Goal: Task Accomplishment & Management: Manage account settings

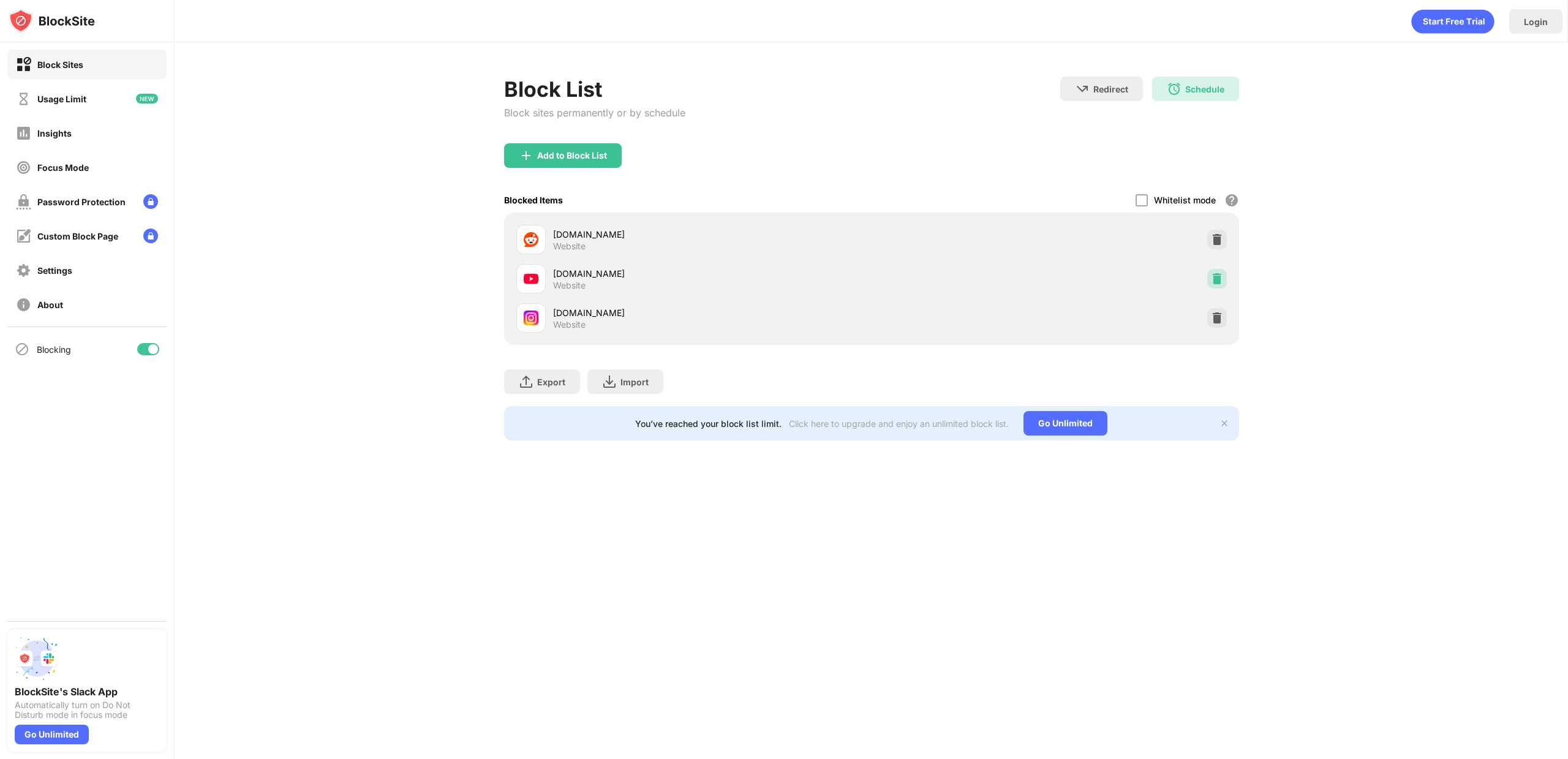
click at [1219, 279] on img at bounding box center [1217, 279] width 13 height 13
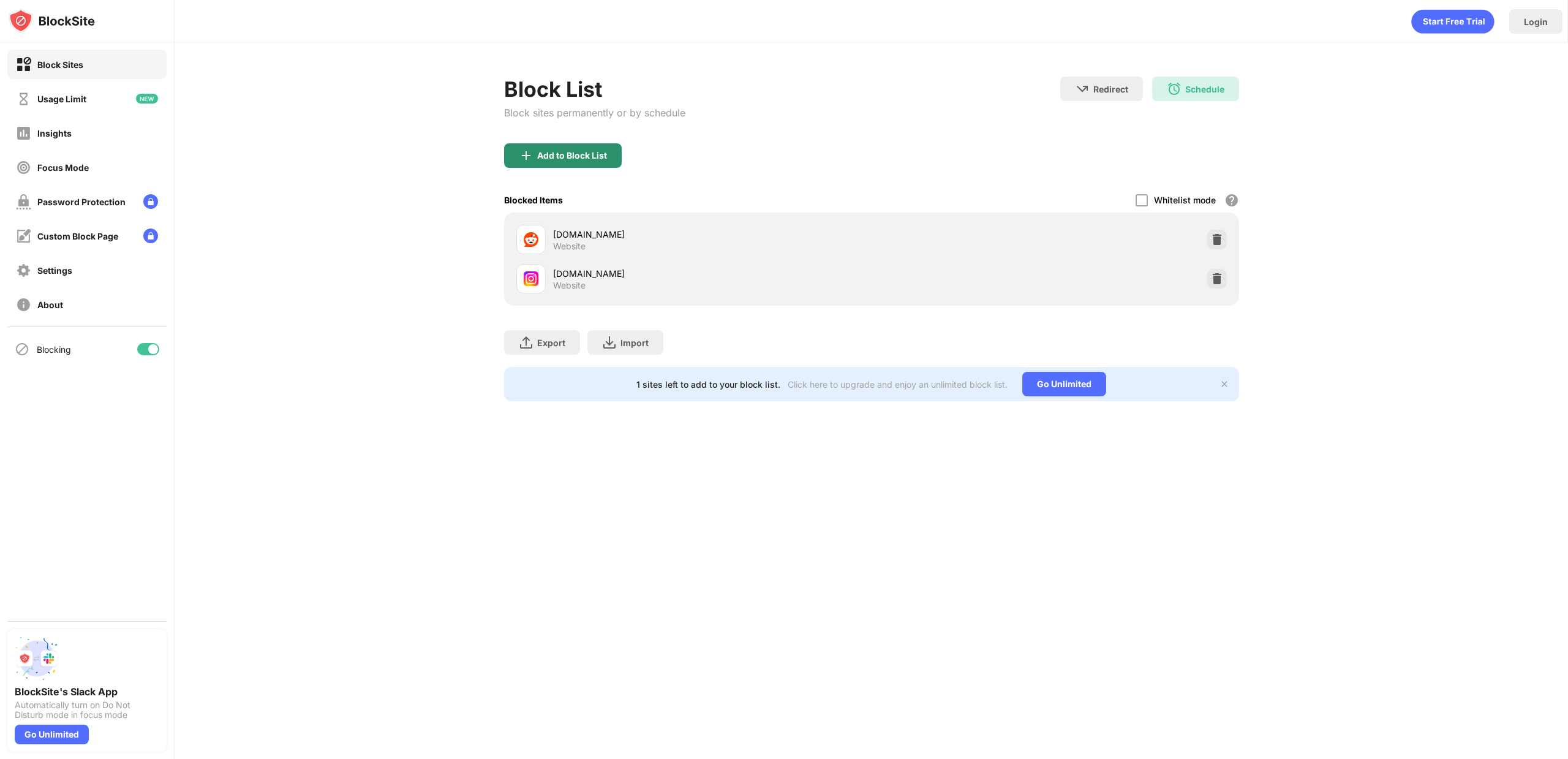
click at [548, 164] on div "Add to Block List" at bounding box center [562, 155] width 117 height 24
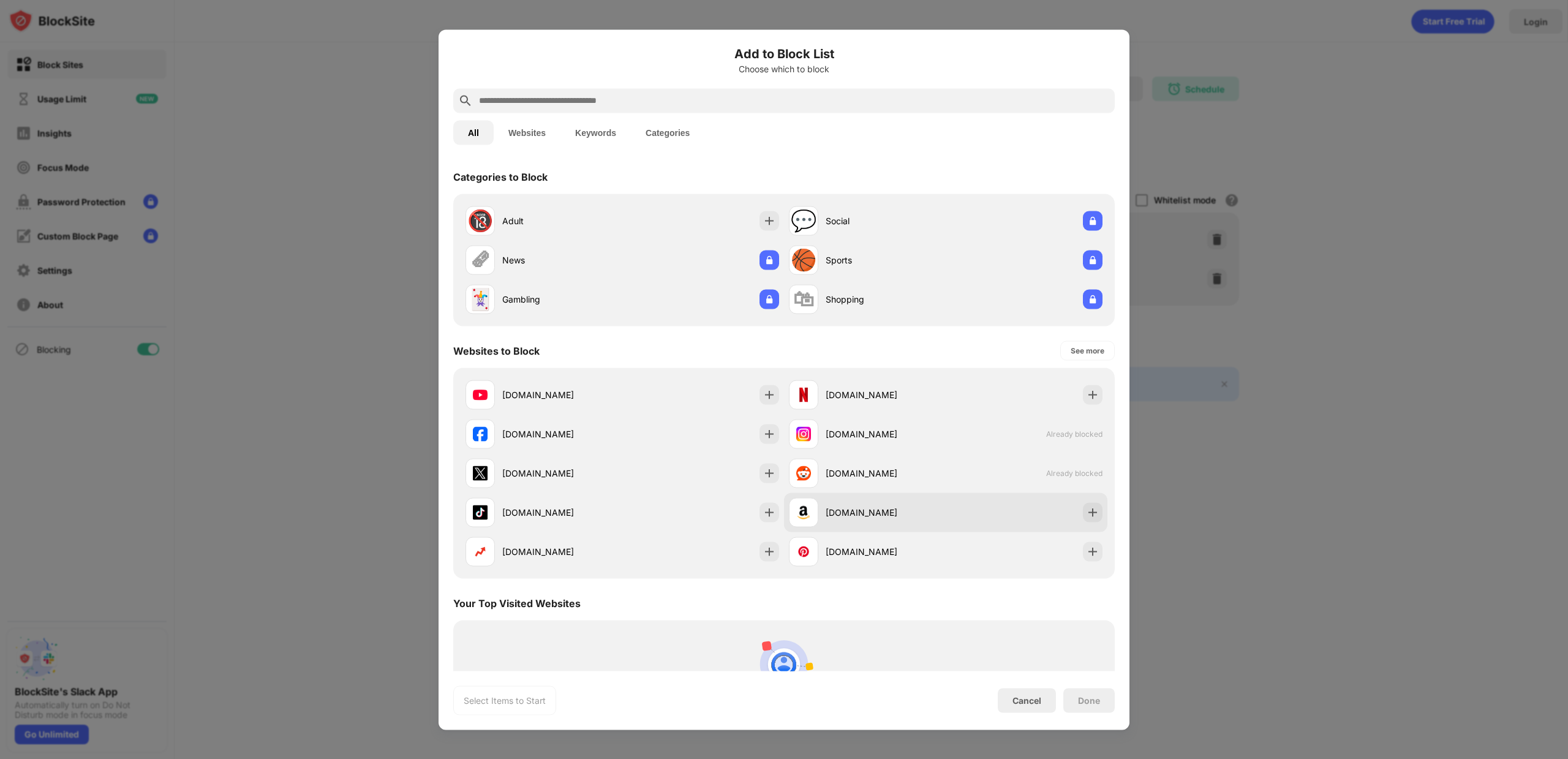
drag, startPoint x: 650, startPoint y: 409, endPoint x: 810, endPoint y: 526, distance: 198.2
click at [650, 409] on div "[DOMAIN_NAME]" at bounding box center [622, 393] width 323 height 39
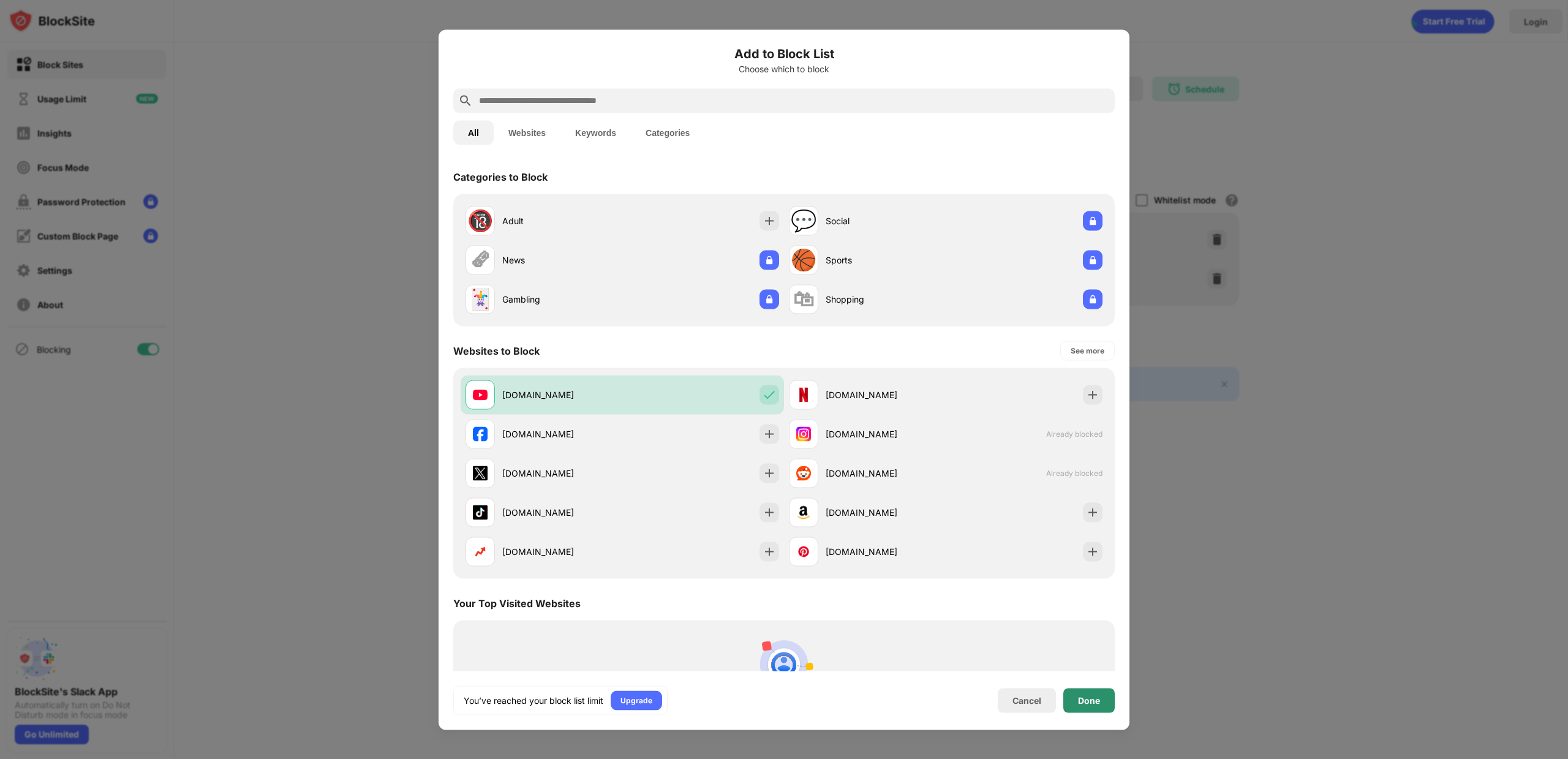
click at [1090, 696] on div "Done" at bounding box center [1089, 699] width 22 height 10
